Goal: Complete application form: Complete application form

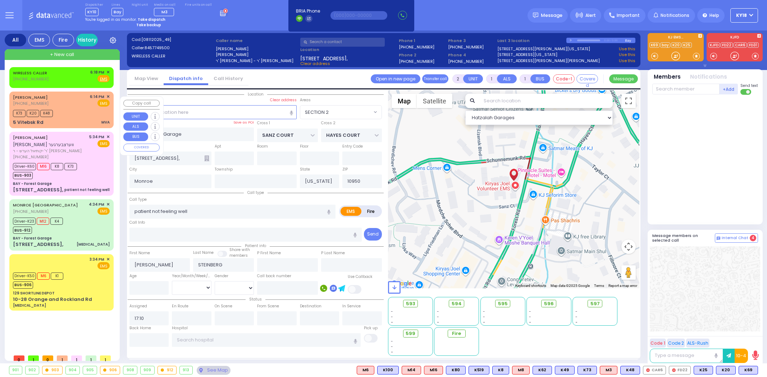
select select "SECTION 2"
select select
click at [87, 114] on div "K73 K20 K48" at bounding box center [61, 112] width 97 height 9
type input "6"
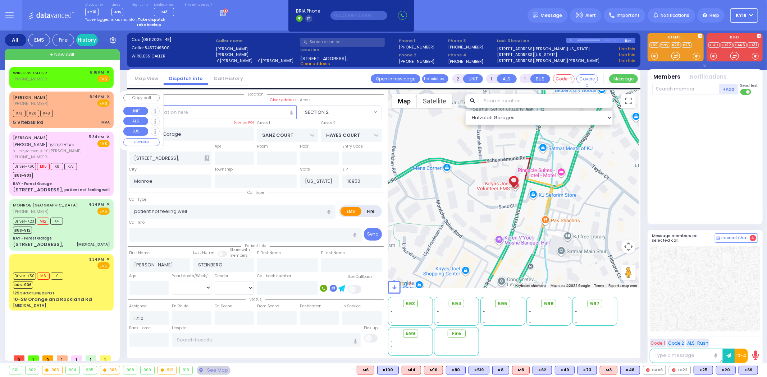
type input "6"
select select
type input "MVA"
radio input "true"
type input "[PERSON_NAME]"
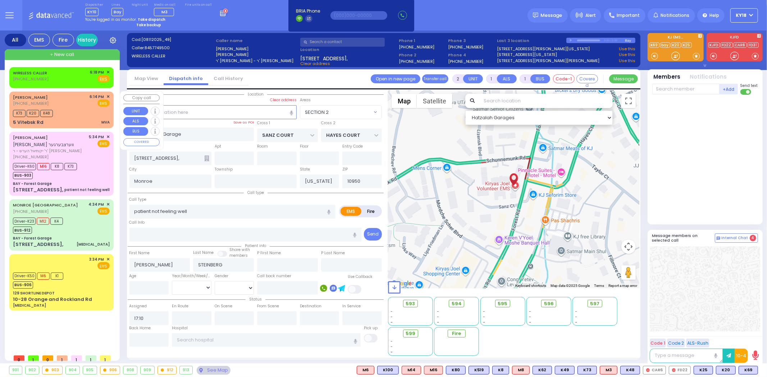
type input "[PERSON_NAME]"
type input "[DEMOGRAPHIC_DATA]"
type input "[PERSON_NAME]"
type input "19"
select select "Year"
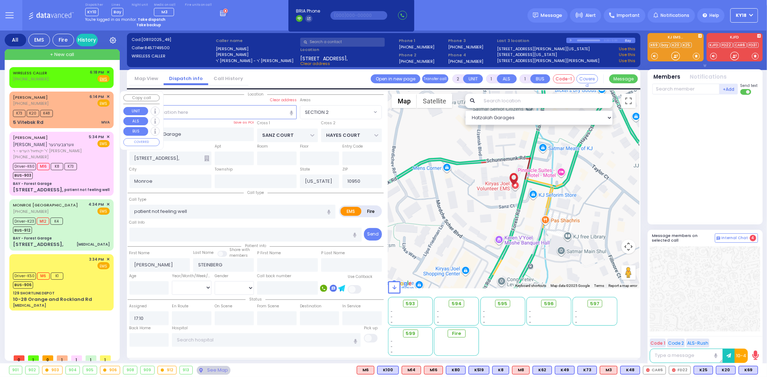
select select "[DEMOGRAPHIC_DATA]"
type input "18:14"
type input "18:16"
select select "Hatzalah Garages"
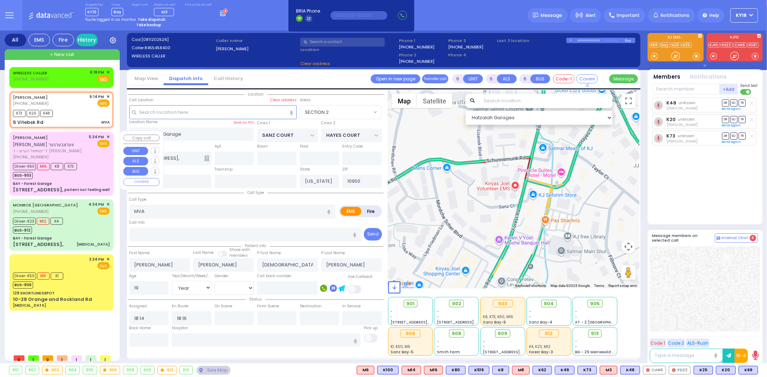
type input "5 Vitebsk Rd"
type input "[PERSON_NAME]"
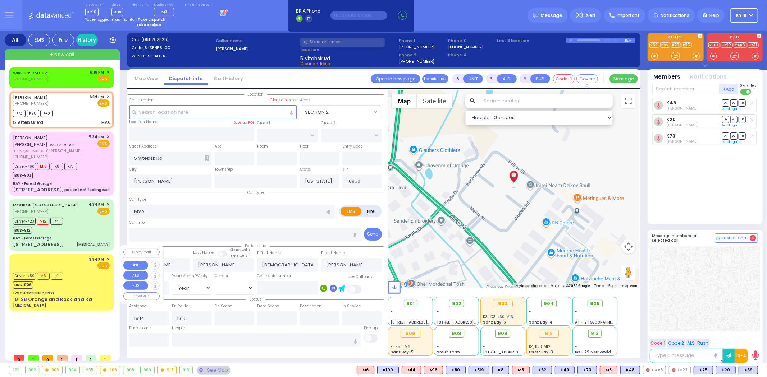
click at [77, 257] on div "3:34 PM ✕ EMS" at bounding box center [61, 263] width 97 height 13
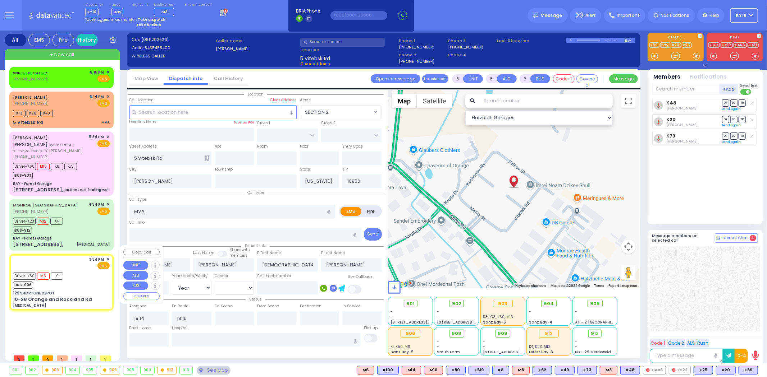
select select
type input "[MEDICAL_DATA]"
radio input "true"
type input "Ayala"
type input "Gruenstein"
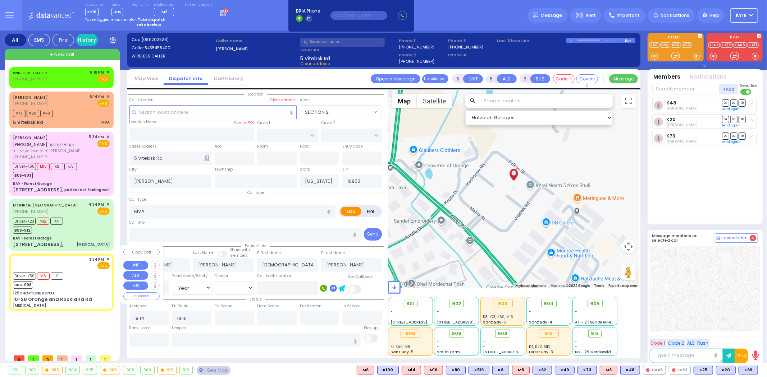
type input "4"
select select "Year"
select select "[DEMOGRAPHIC_DATA]"
type input "15:34"
type input "15:35"
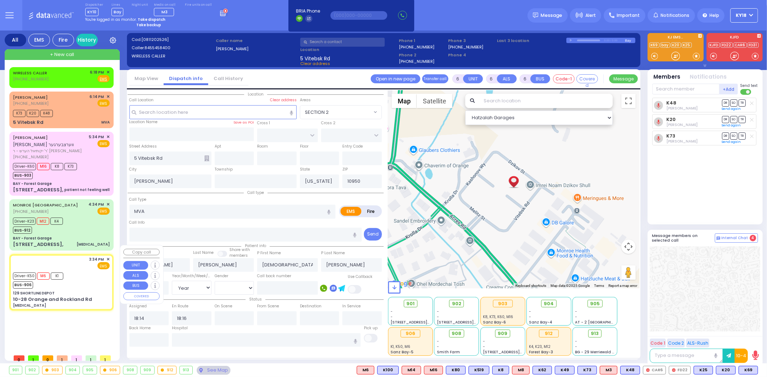
type input "15:40"
type input "15:50"
type input "16:55"
type input "17:05"
type input "[US_STATE][GEOGRAPHIC_DATA]- [GEOGRAPHIC_DATA] [STREET_ADDRESS][US_STATE]"
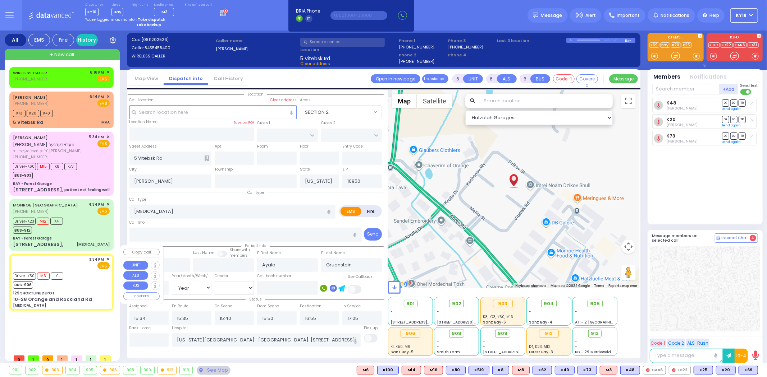
select select "Hatzalah Garages"
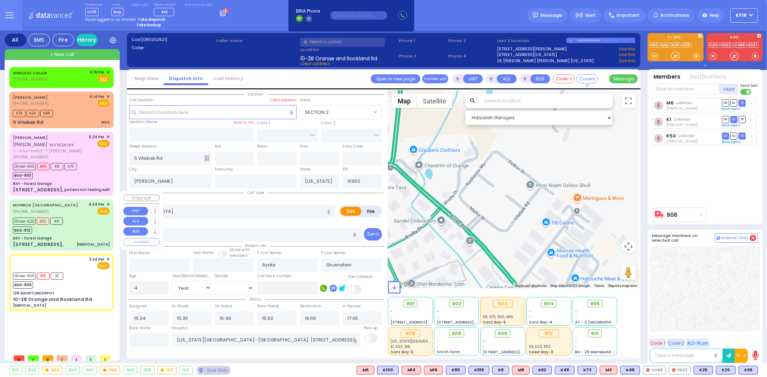
type input "129 SHORTLINE DEPOT"
type input "10-28 Orange and Rockland Rd"
type input "Monroe"
click at [76, 236] on div "BAY - Forest Garage" at bounding box center [61, 238] width 97 height 5
select select
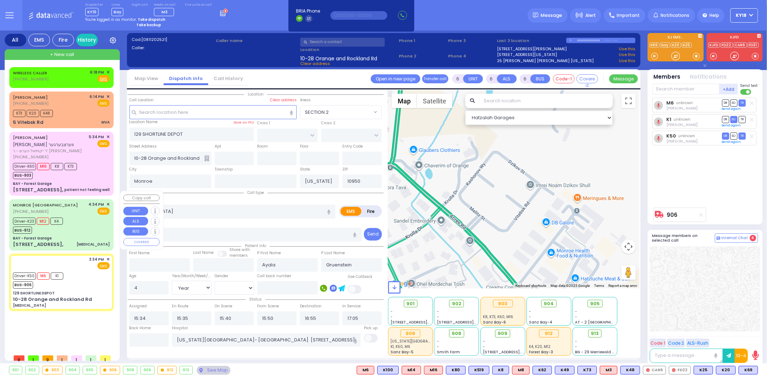
type input "[MEDICAL_DATA]"
radio input "true"
type input "[PERSON_NAME]"
type input "Zilber"
type input "43"
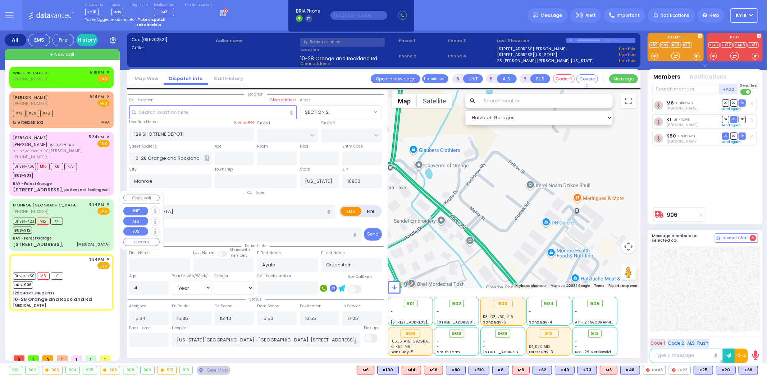
select select "Year"
select select "[DEMOGRAPHIC_DATA]"
type input "16:34"
type input "16:36"
type input "16:40"
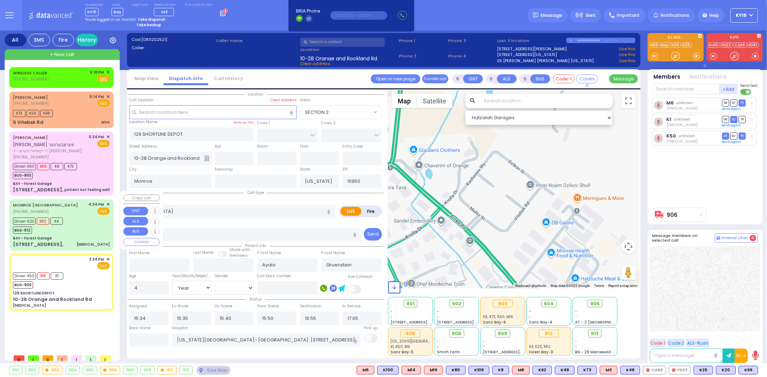
type input "17:14"
type input "17:44"
type input "[GEOGRAPHIC_DATA] [STREET_ADDRESS][GEOGRAPHIC_DATA] Suffern"
select select "Hatzalah Garages"
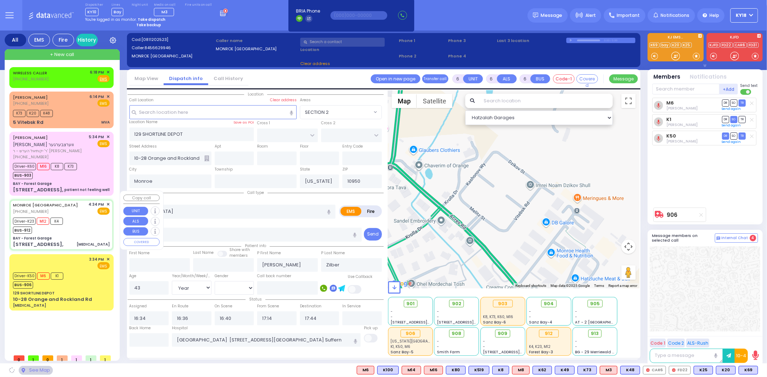
type input "BAY - Forest Garage"
type input "SANZ COURT"
type input "HAYES COURT"
type input "[STREET_ADDRESS],"
select select "SECTION 2"
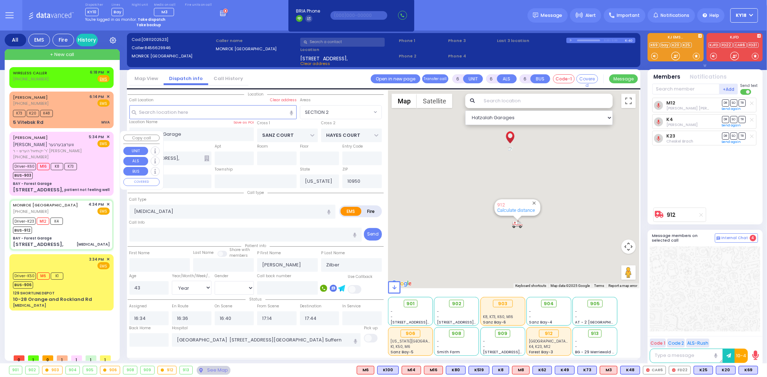
click at [78, 187] on div "patient not feeling well" at bounding box center [86, 190] width 45 height 7
select select
type input "patient not feeling well"
radio input "true"
type input "ARON"
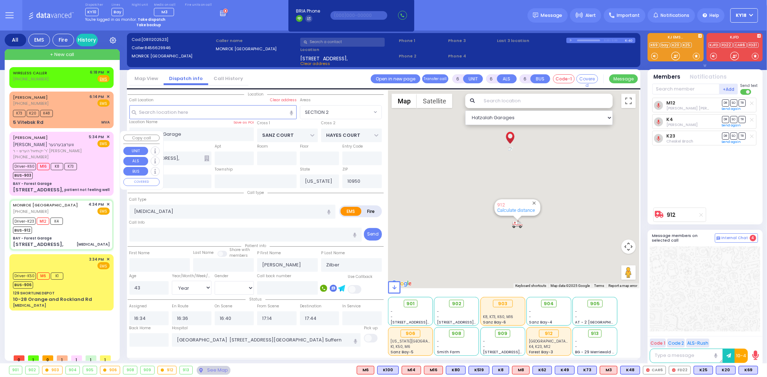
type input "WERTZBERGER"
type input "Shaindle"
type input "[PERSON_NAME]"
type input "74"
select select "Year"
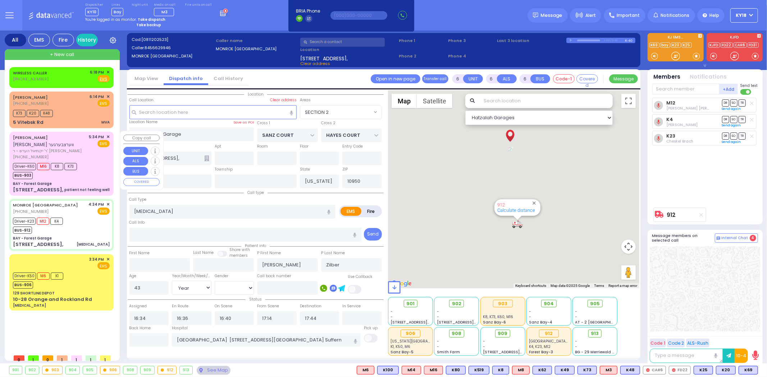
select select "[DEMOGRAPHIC_DATA]"
type input "17:34"
type input "17:36"
type input "17:38"
type input "17:59"
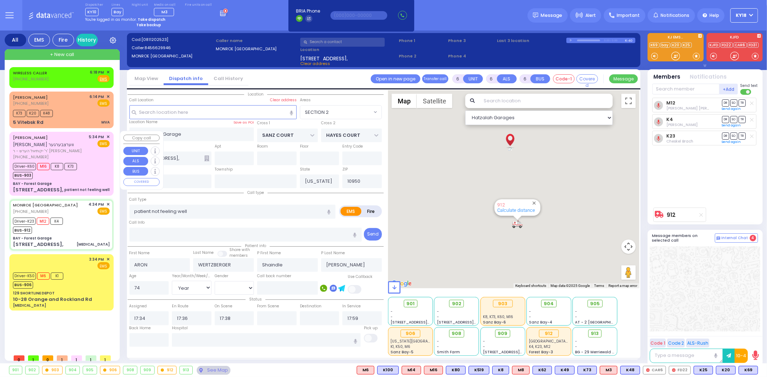
select select "Hatzalah Garages"
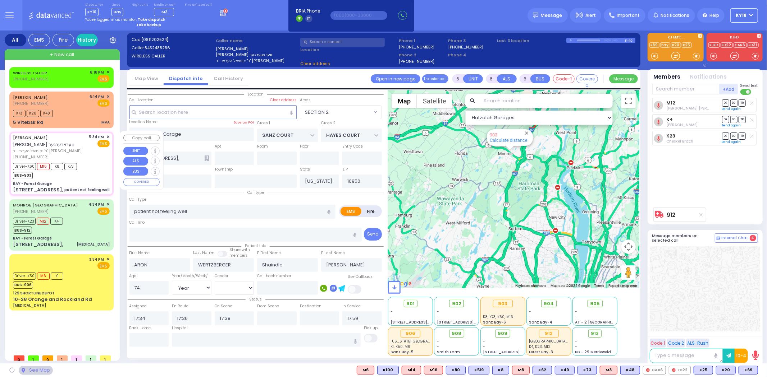
select select "SECTION 2"
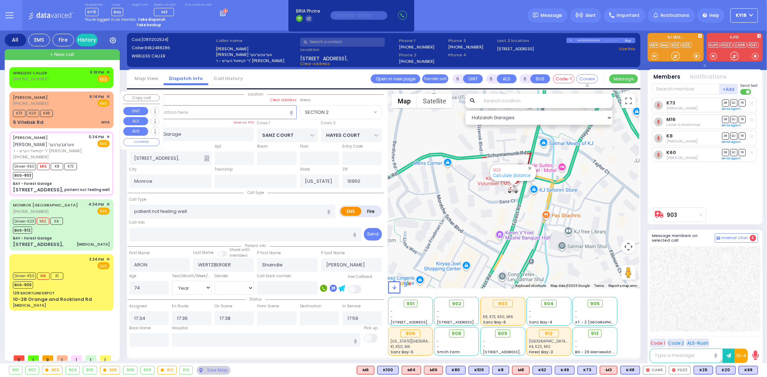
click at [85, 122] on div "5 Vitebsk Rd MVA" at bounding box center [61, 122] width 97 height 7
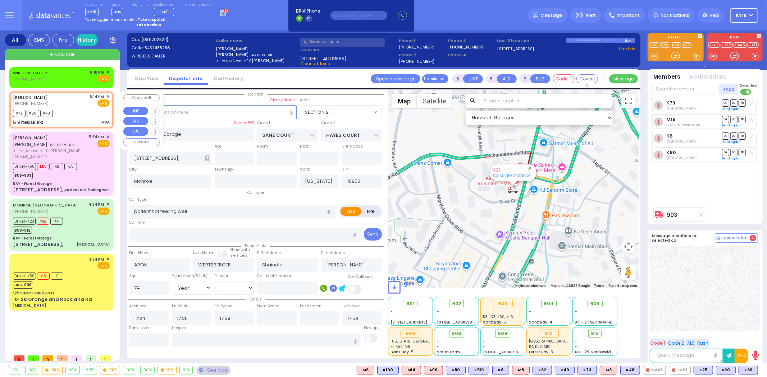
select select
type input "MVA"
radio input "true"
type input "[PERSON_NAME]"
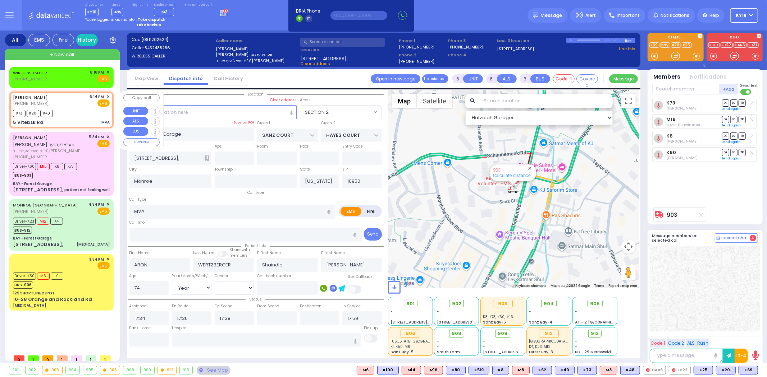
type input "[DEMOGRAPHIC_DATA]"
type input "[PERSON_NAME]"
type input "19"
select select "Year"
select select "[DEMOGRAPHIC_DATA]"
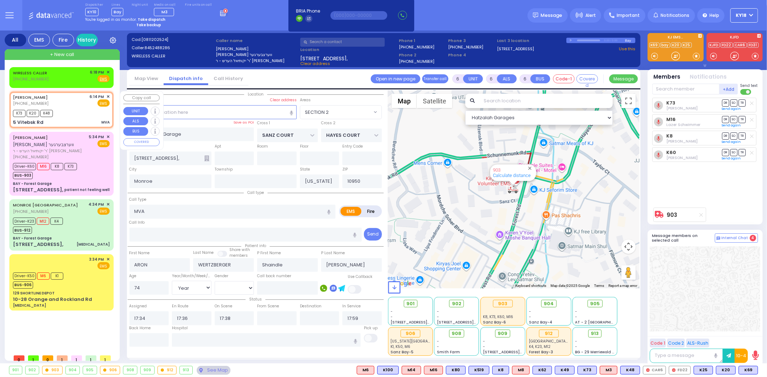
type input "18:14"
type input "18:16"
select select "Hatzalah Garages"
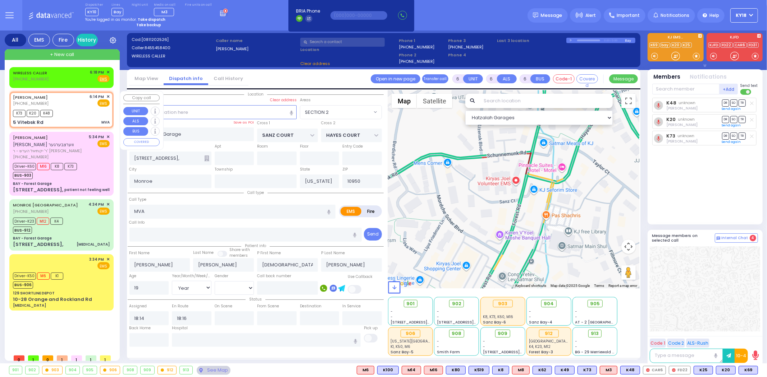
type input "5 Vitebsk Rd"
type input "[PERSON_NAME]"
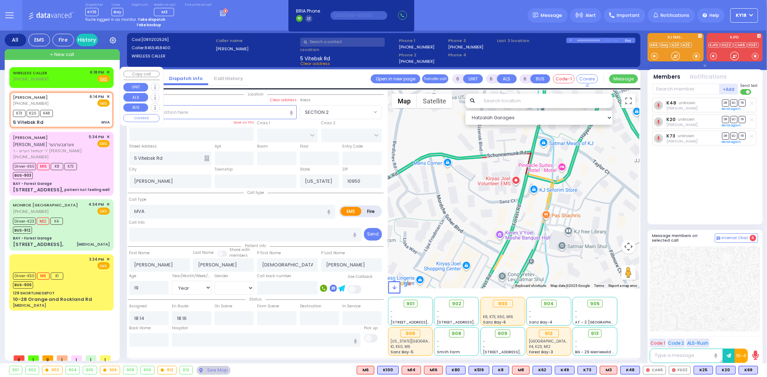
click at [77, 84] on div "WIRELESS CALLER [PHONE_NUMBER] 6:18 PM ✕ Fire EMS" at bounding box center [61, 77] width 101 height 18
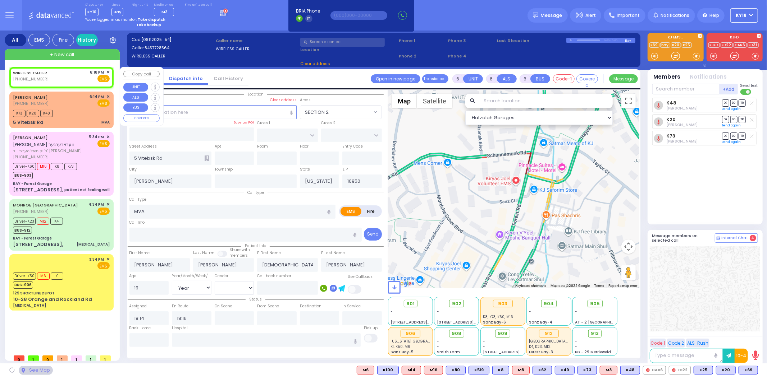
type input "2"
type input "1"
select select
radio input "true"
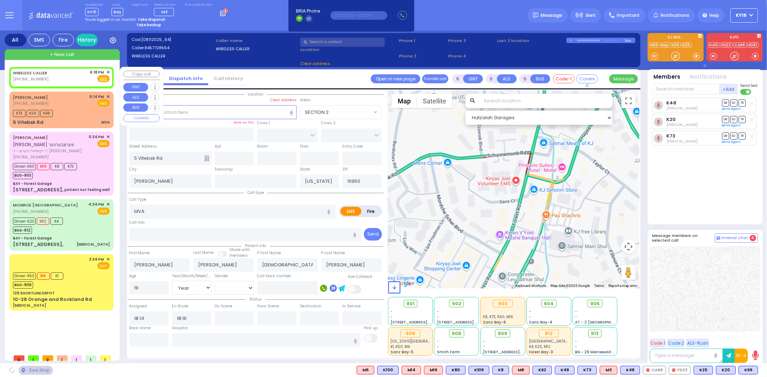
select select
type input "18:18"
select select "Hatzalah Garages"
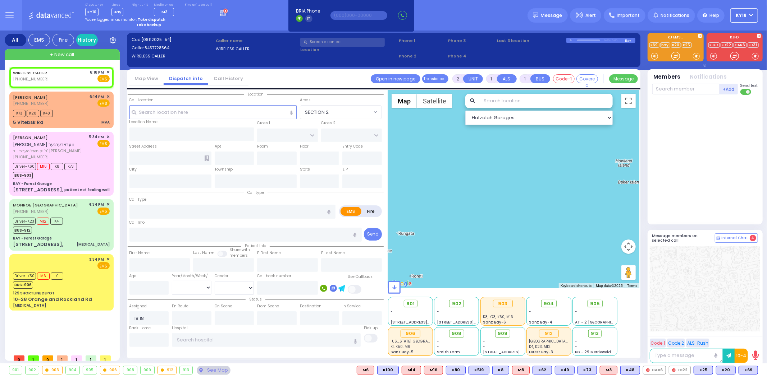
click at [220, 14] on icon at bounding box center [224, 12] width 8 height 8
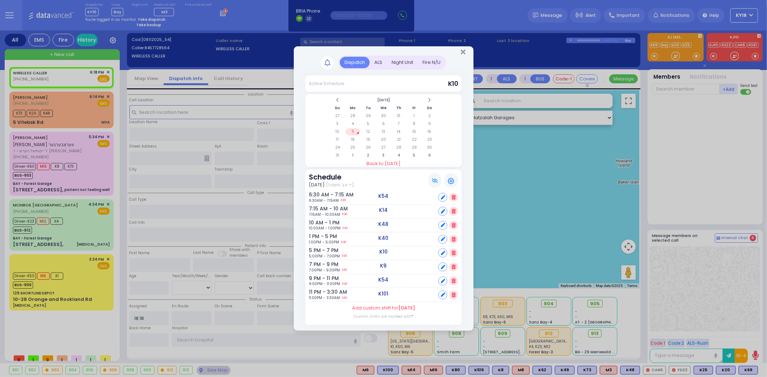
click at [400, 60] on div "Night Unit" at bounding box center [402, 63] width 31 height 12
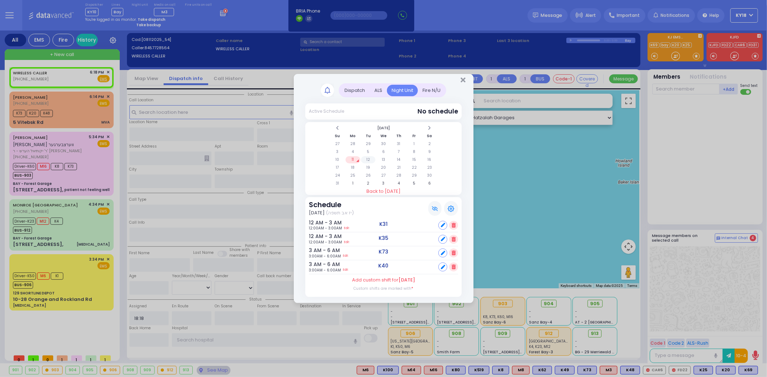
click at [368, 157] on td "12" at bounding box center [368, 159] width 15 height 7
click at [383, 160] on td "13" at bounding box center [383, 159] width 15 height 7
click at [398, 159] on td "14" at bounding box center [398, 159] width 15 height 7
click at [410, 159] on td "15" at bounding box center [414, 159] width 15 height 7
click at [426, 157] on td "16" at bounding box center [429, 159] width 15 height 7
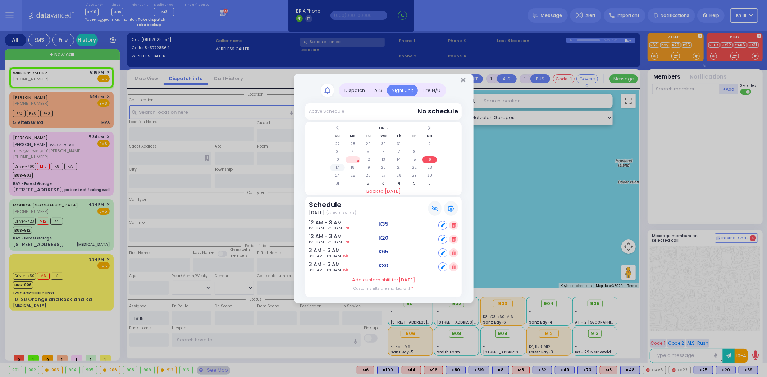
click at [337, 170] on td "17" at bounding box center [337, 167] width 15 height 7
click at [350, 168] on td "18" at bounding box center [352, 167] width 15 height 7
click at [361, 168] on td "19" at bounding box center [368, 167] width 15 height 7
click at [379, 168] on td "20" at bounding box center [383, 167] width 15 height 7
click at [370, 167] on td "19" at bounding box center [368, 167] width 15 height 7
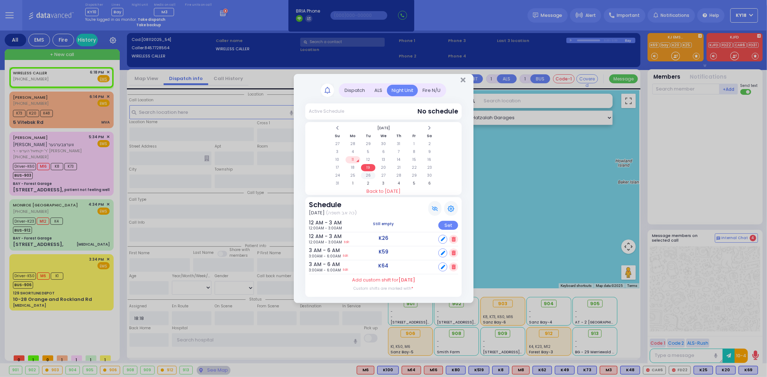
click at [368, 174] on td "26" at bounding box center [368, 175] width 15 height 7
click at [367, 159] on td "12" at bounding box center [368, 159] width 15 height 7
click at [463, 82] on icon "Close" at bounding box center [462, 80] width 5 height 7
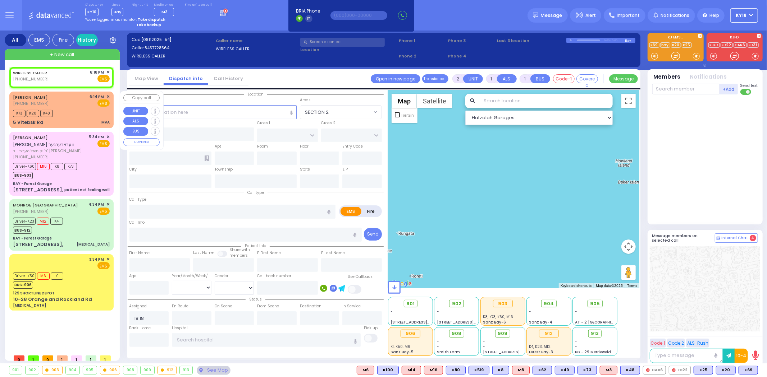
click at [83, 111] on div "K73 K20 K48" at bounding box center [61, 112] width 97 height 9
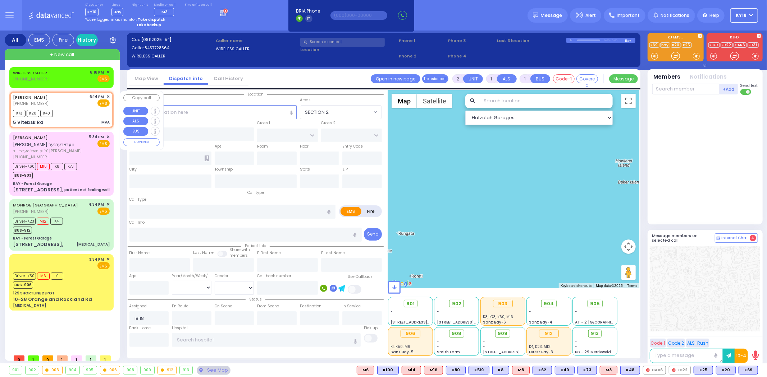
type input "6"
select select
type input "MVA"
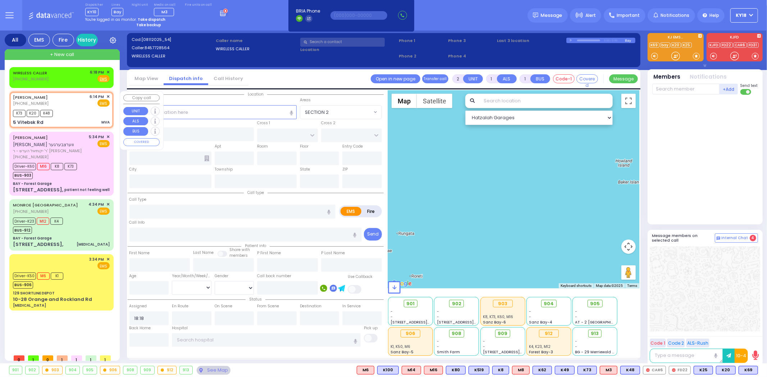
radio input "true"
type input "[PERSON_NAME]"
type input "[DEMOGRAPHIC_DATA]"
type input "[PERSON_NAME]"
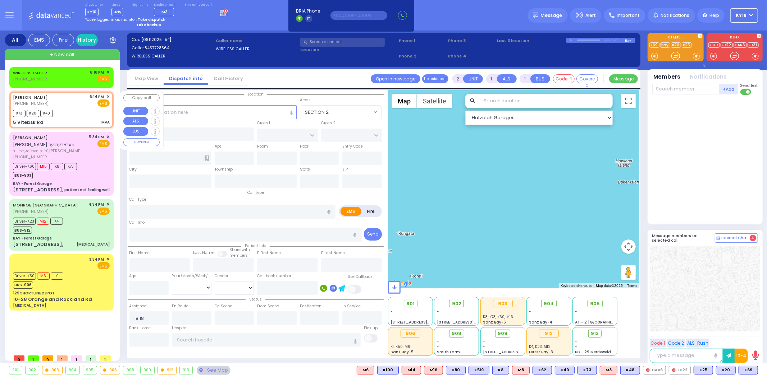
type input "19"
select select "Year"
select select "[DEMOGRAPHIC_DATA]"
type input "18:14"
type input "18:16"
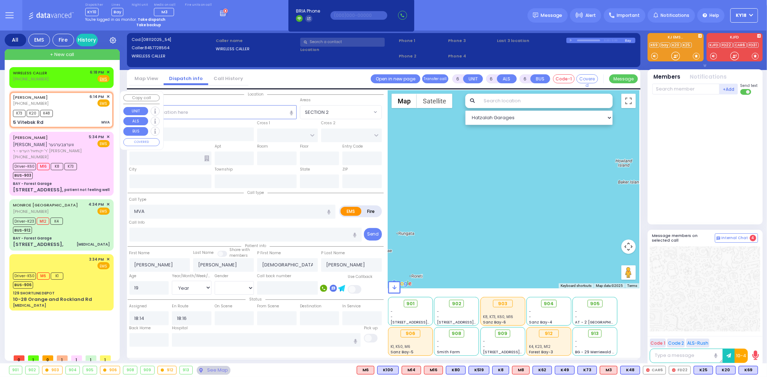
select select "Hatzalah Garages"
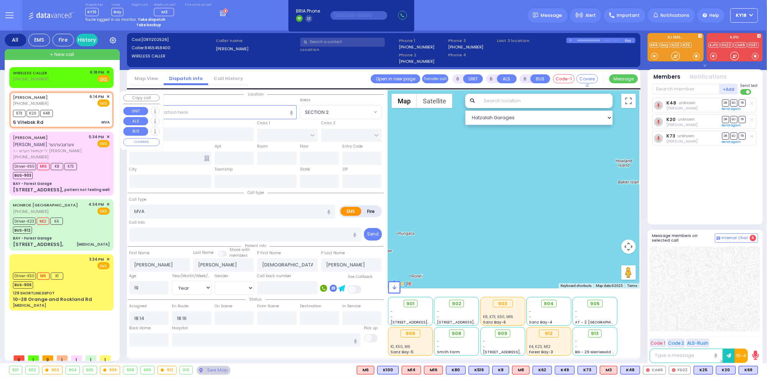
type input "5 Vitebsk Rd"
type input "[PERSON_NAME]"
type input "[US_STATE]"
type input "10950"
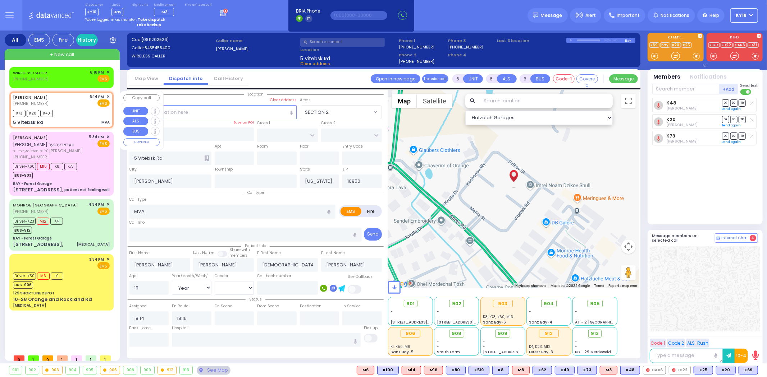
select select
radio input "true"
select select "Year"
select select "[DEMOGRAPHIC_DATA]"
select select "Hatzalah Garages"
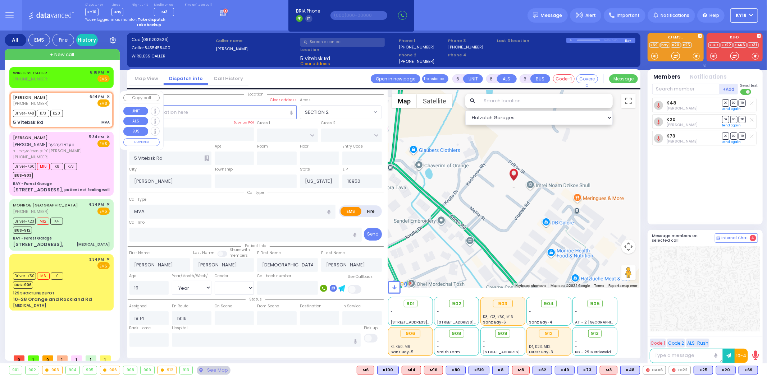
select select
radio input "true"
select select "Year"
select select "[DEMOGRAPHIC_DATA]"
type input "18:20"
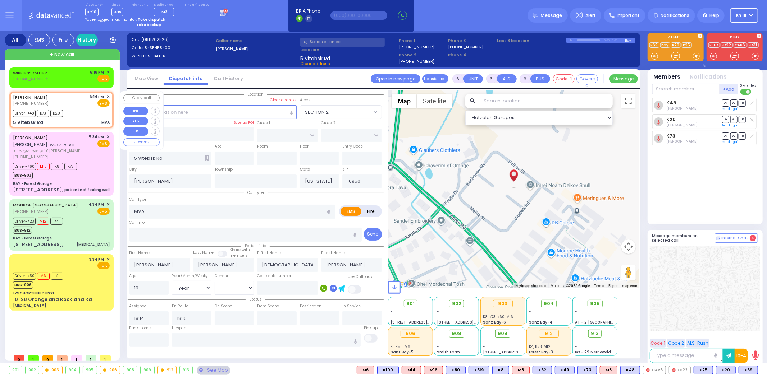
type input "18:36"
select select "Hatzalah Garages"
select select
radio input "true"
select select "Year"
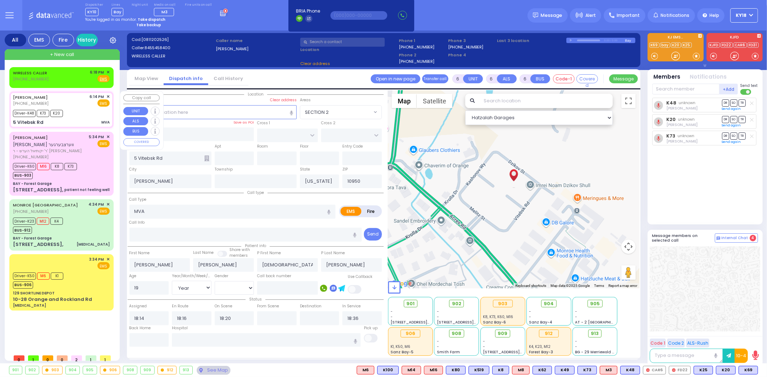
select select "[DEMOGRAPHIC_DATA]"
select select "Hatzalah Garages"
select select
radio input "true"
select select "Year"
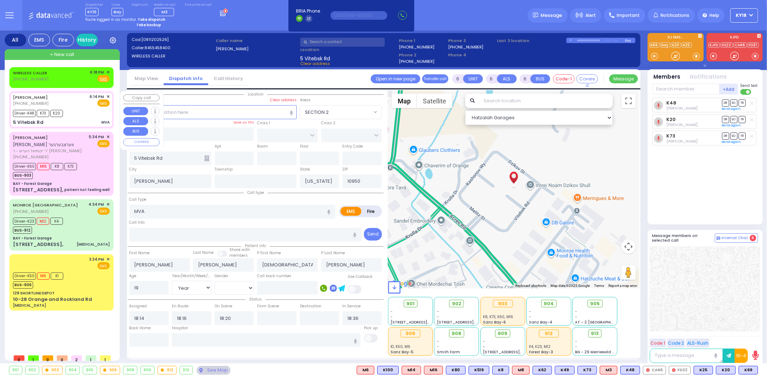
select select "[DEMOGRAPHIC_DATA]"
select select "Hatzalah Garages"
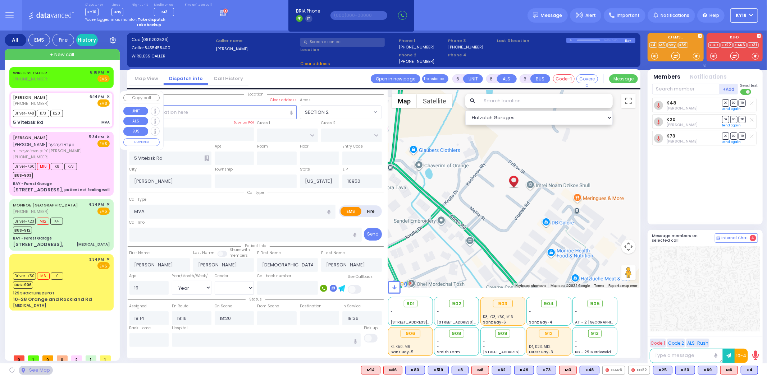
select select
radio input "true"
select select "Year"
select select "[DEMOGRAPHIC_DATA]"
select select "Hatzalah Garages"
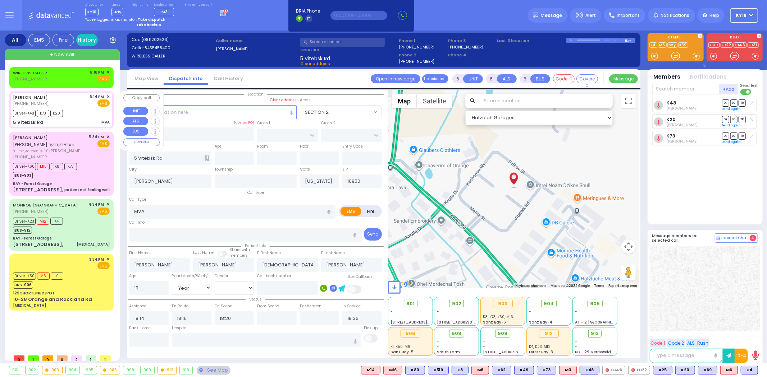
select select
radio input "true"
select select "Year"
select select "[DEMOGRAPHIC_DATA]"
select select "Hatzalah Garages"
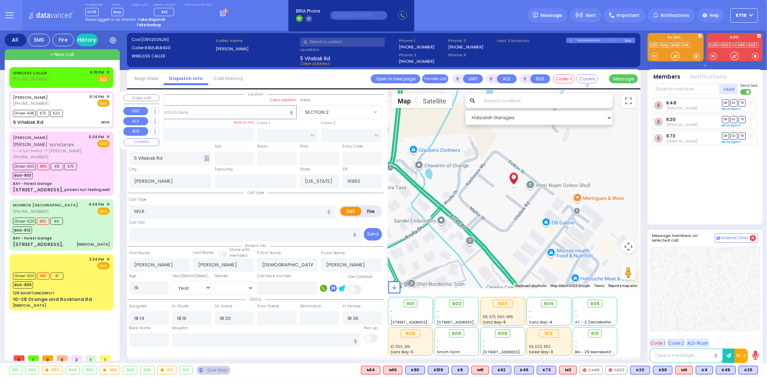
select select
radio input "true"
select select "Year"
select select "[DEMOGRAPHIC_DATA]"
select select "Hatzalah Garages"
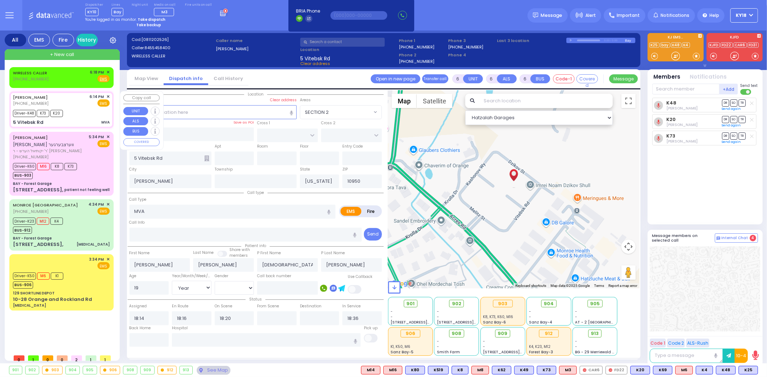
select select
radio input "true"
select select "Year"
select select "[DEMOGRAPHIC_DATA]"
select select "Hatzalah Garages"
